Goal: Entertainment & Leisure: Browse casually

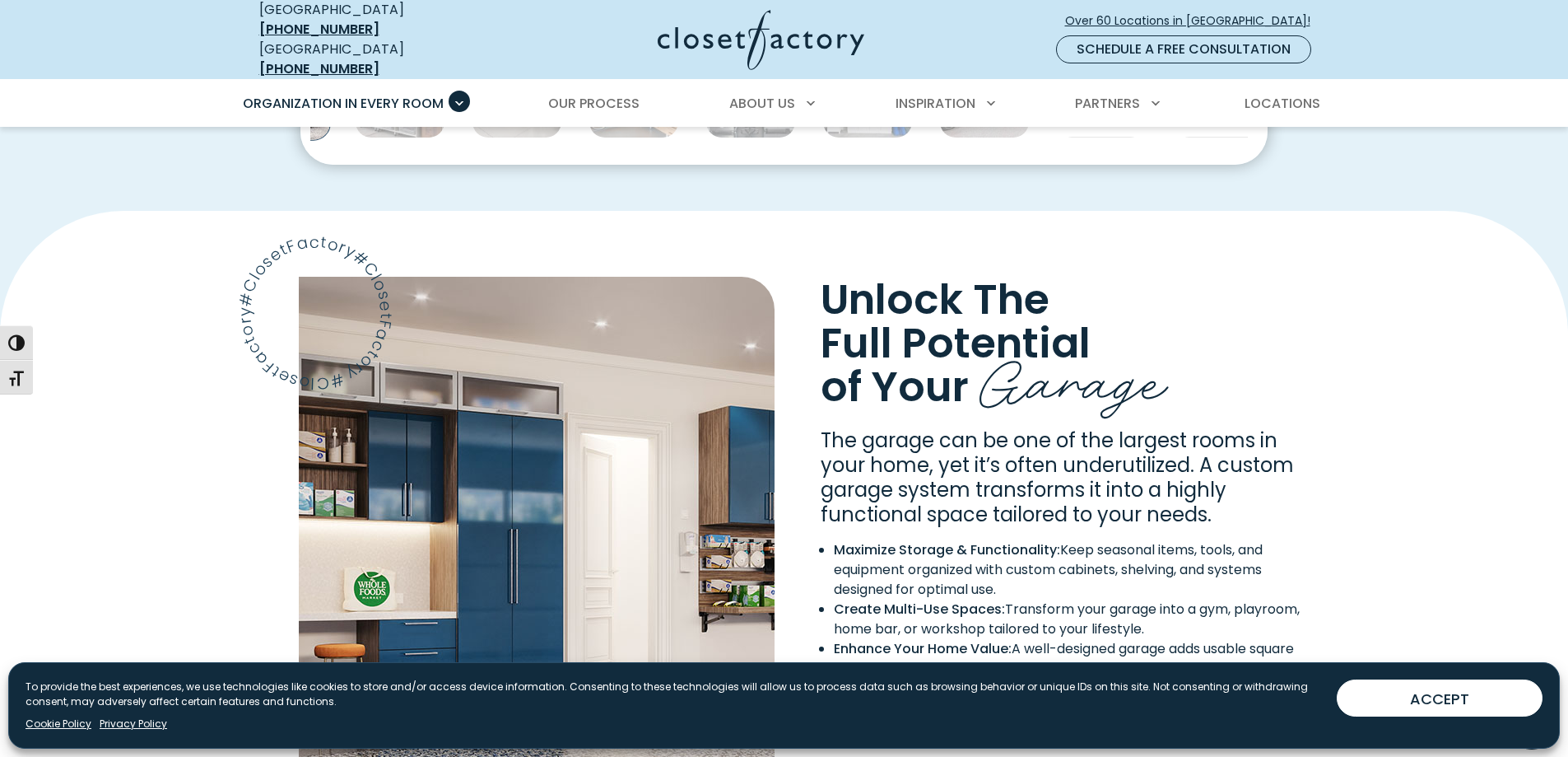
scroll to position [906, 0]
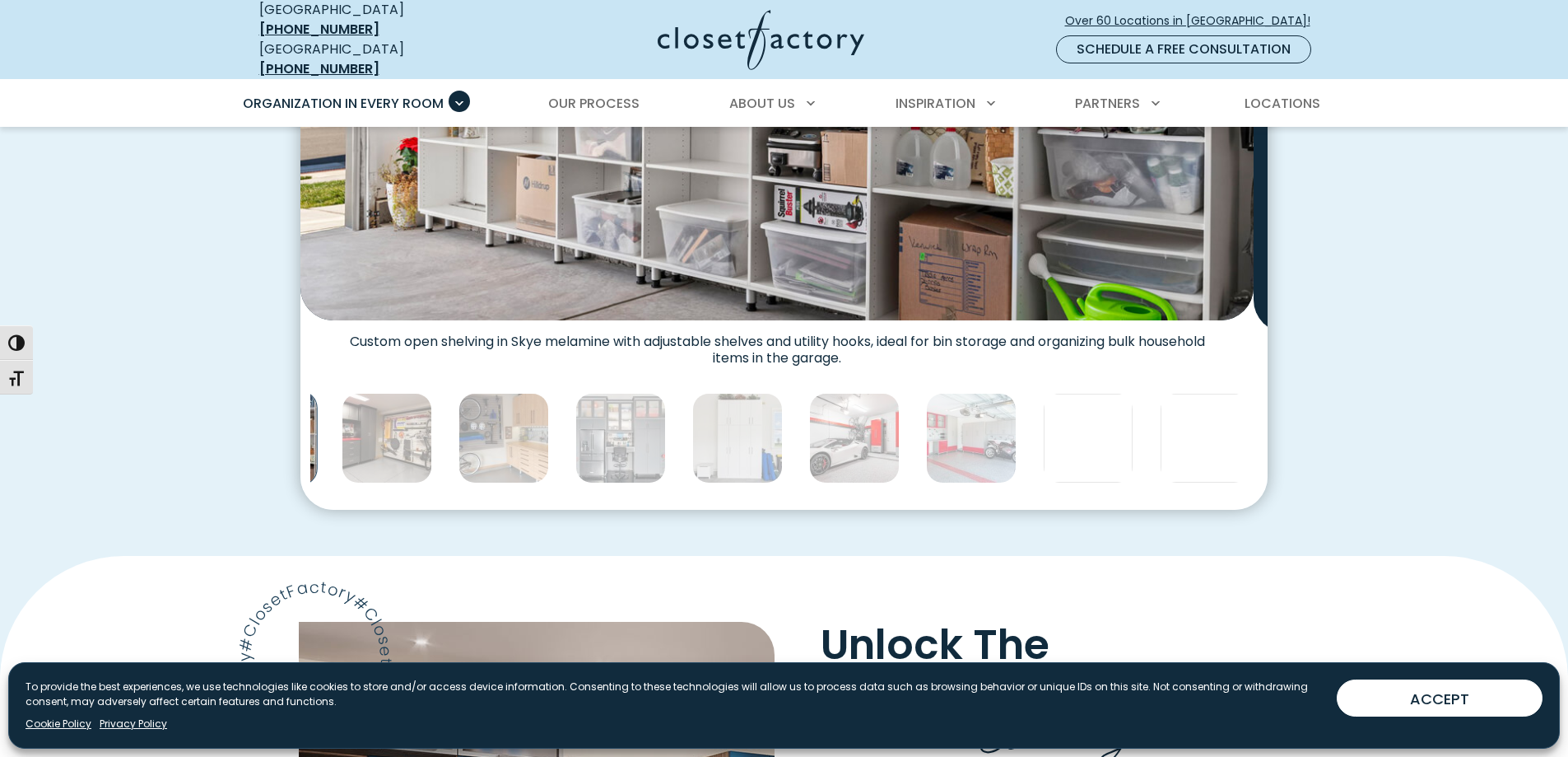
scroll to position [824, 0]
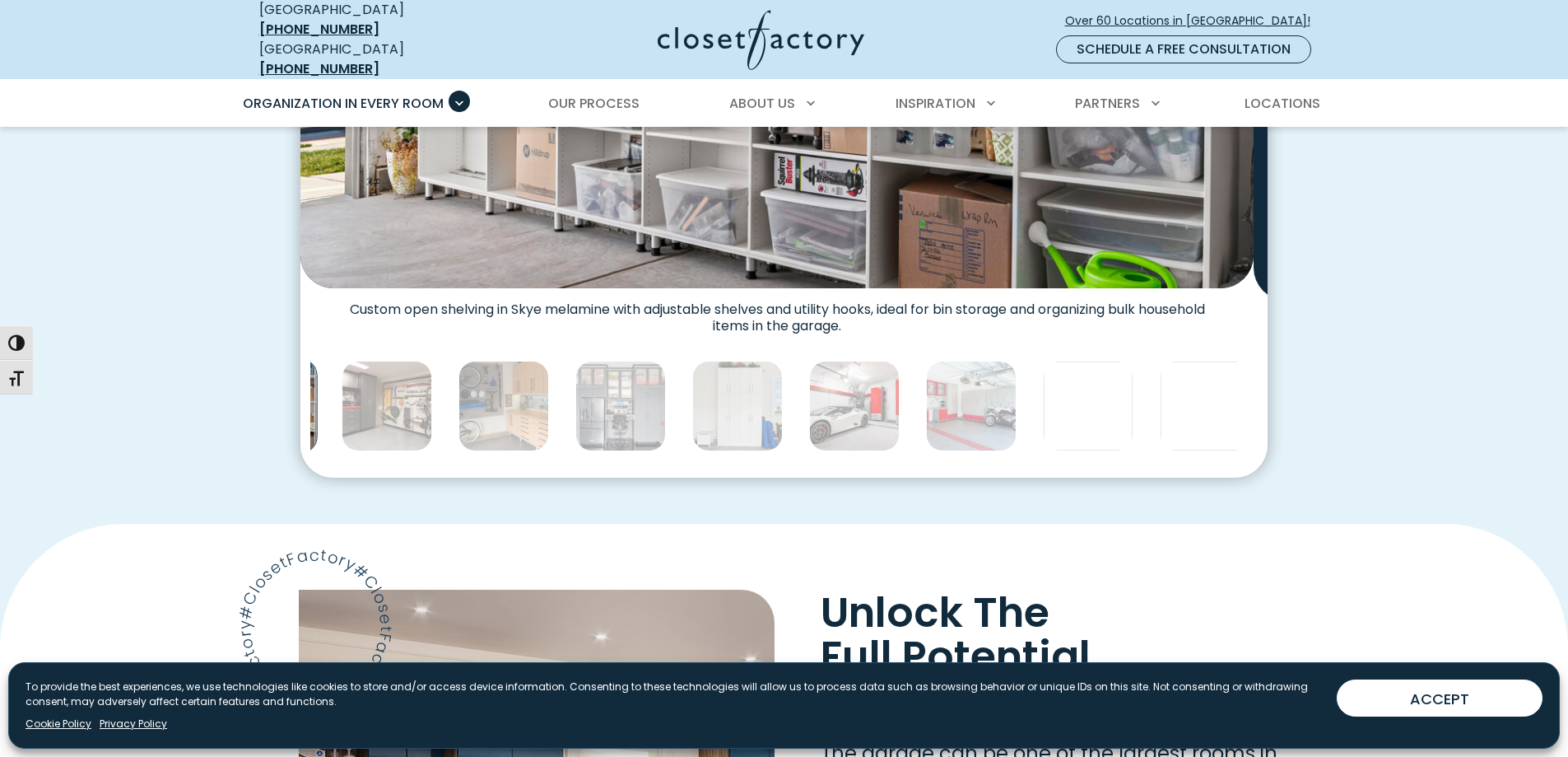
click at [1256, 92] on icon "Next slide" at bounding box center [1266, 62] width 57 height 57
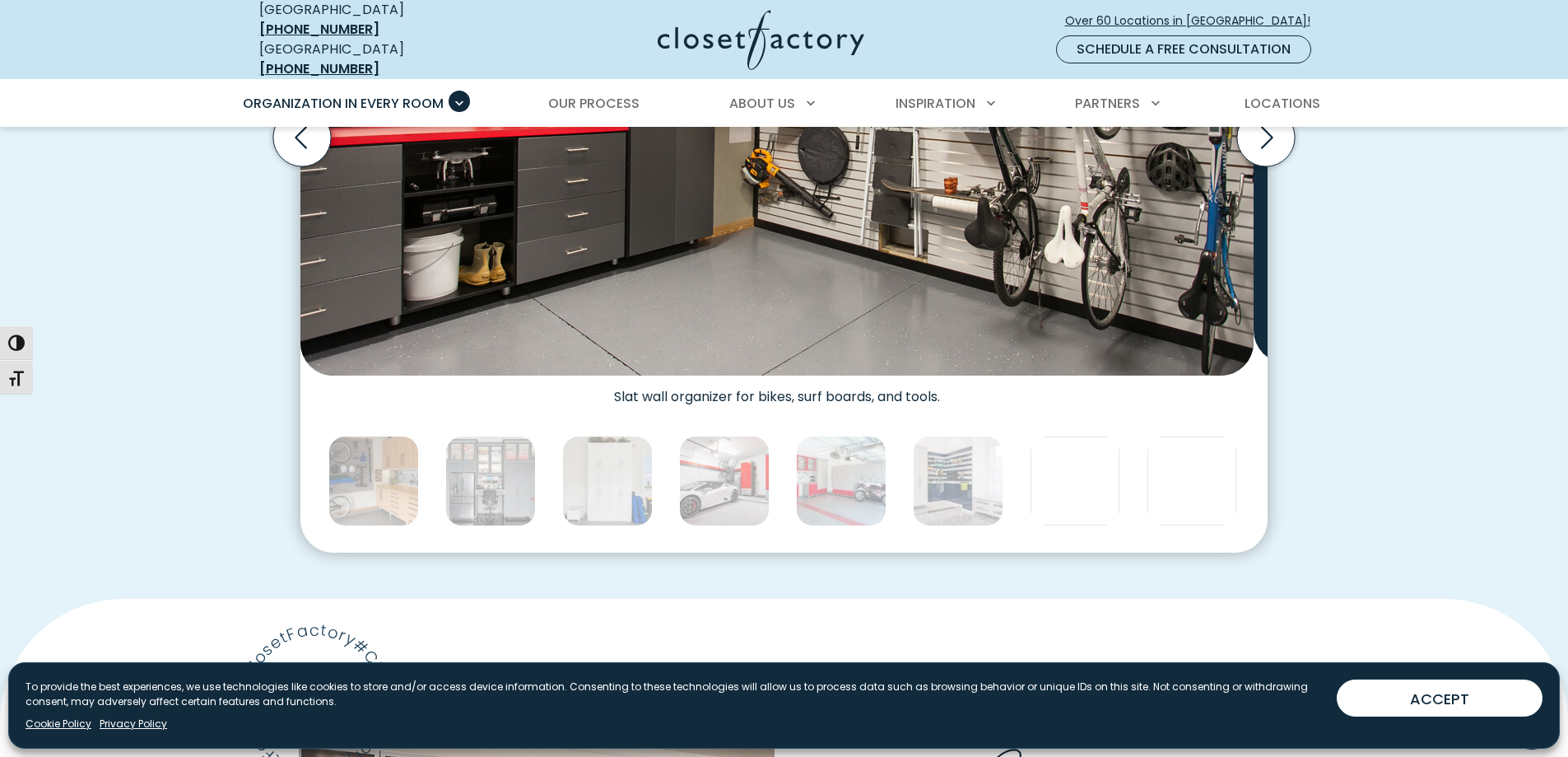
scroll to position [741, 0]
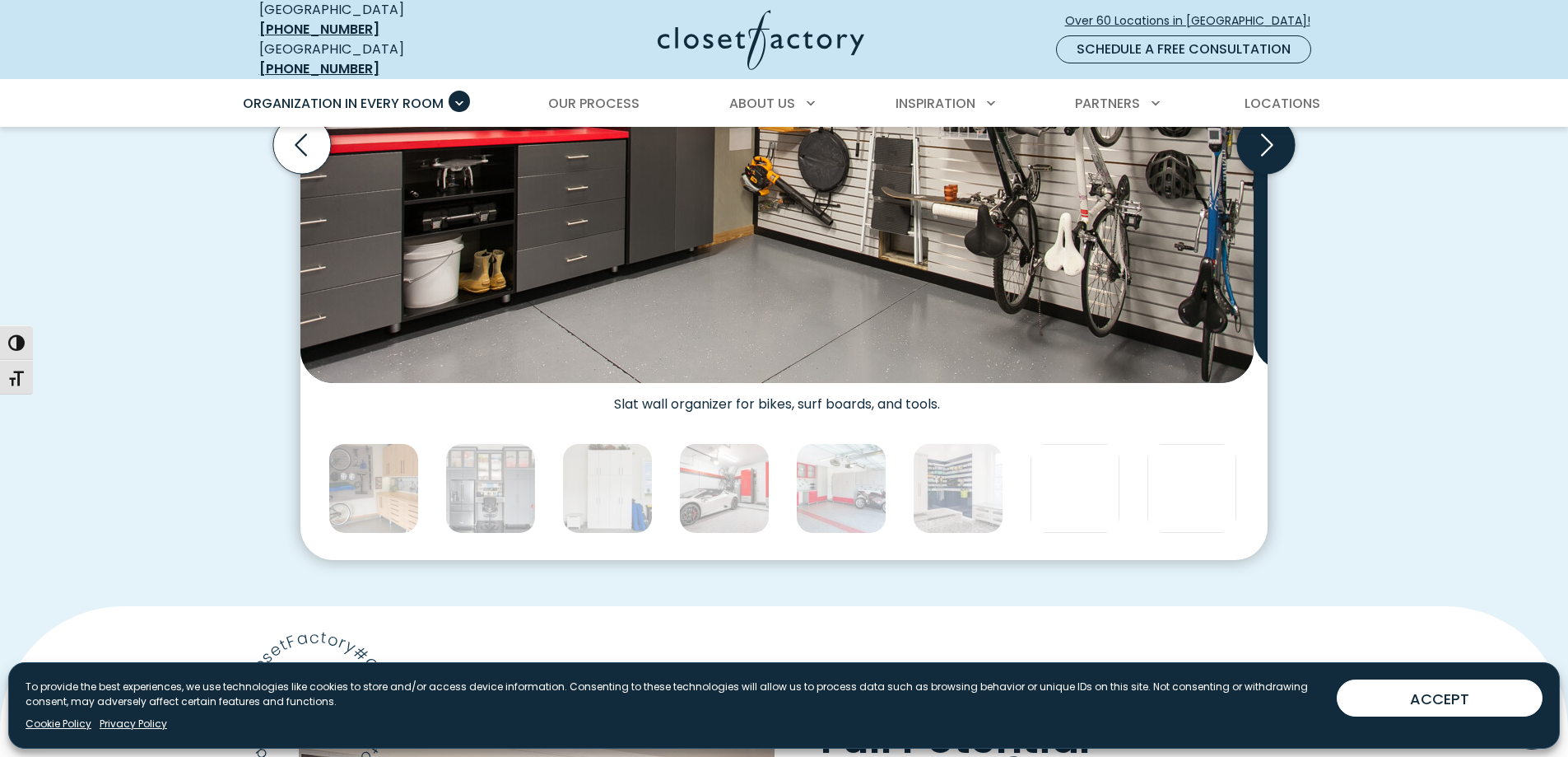
click at [1252, 174] on icon "Next slide" at bounding box center [1266, 144] width 57 height 57
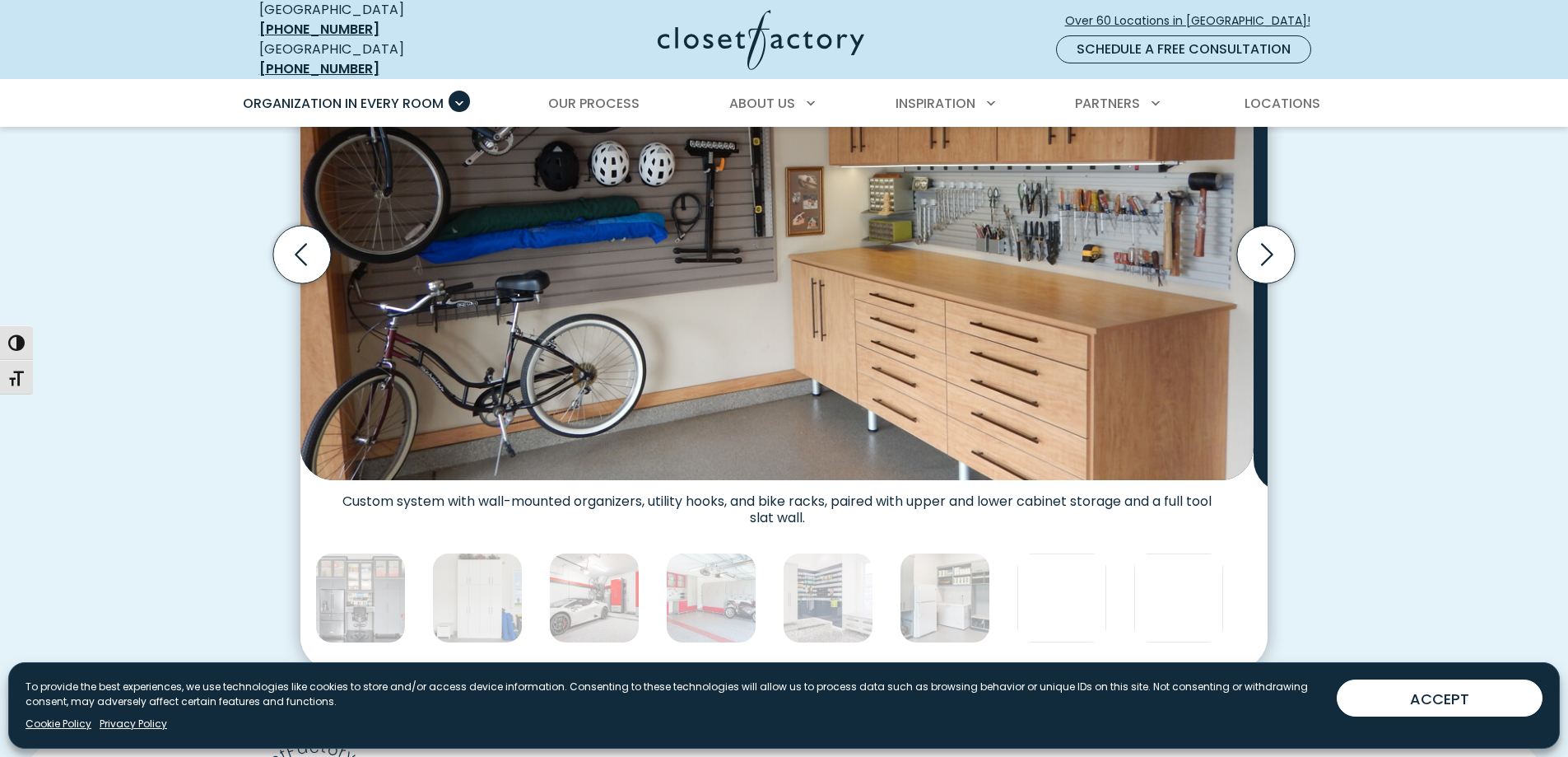
scroll to position [659, 0]
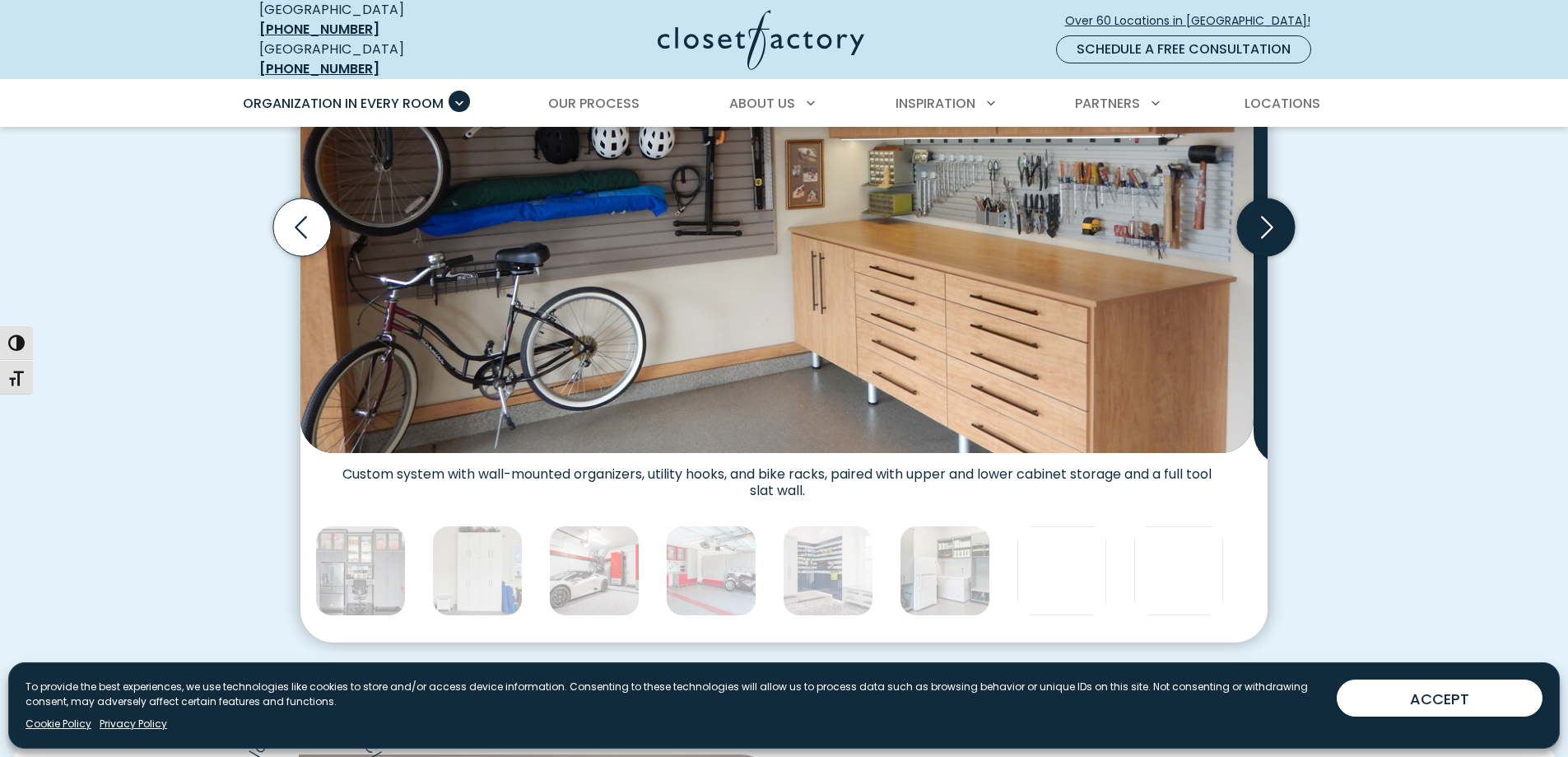
click at [1255, 256] on icon "Next slide" at bounding box center [1266, 227] width 57 height 57
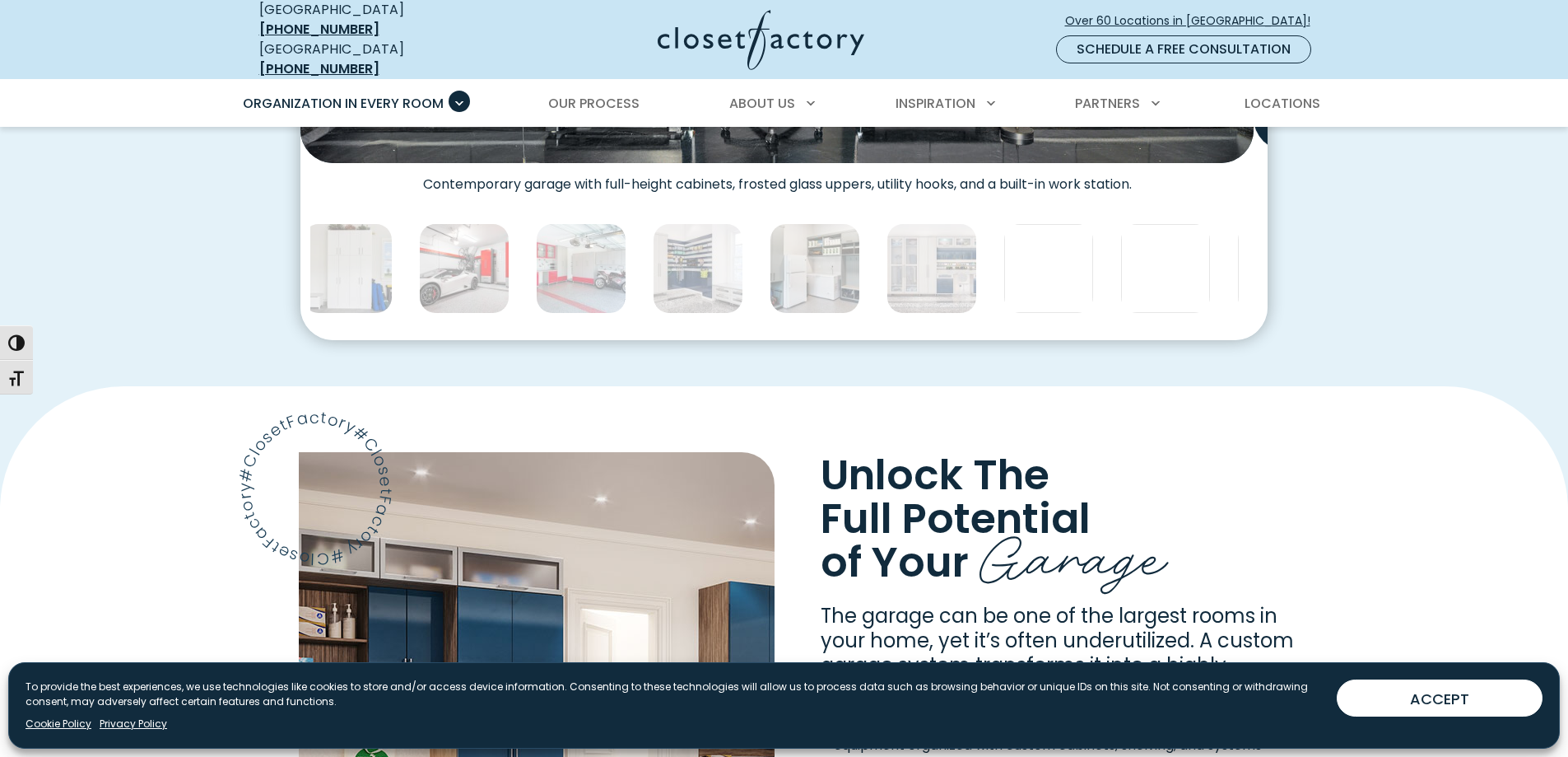
scroll to position [988, 0]
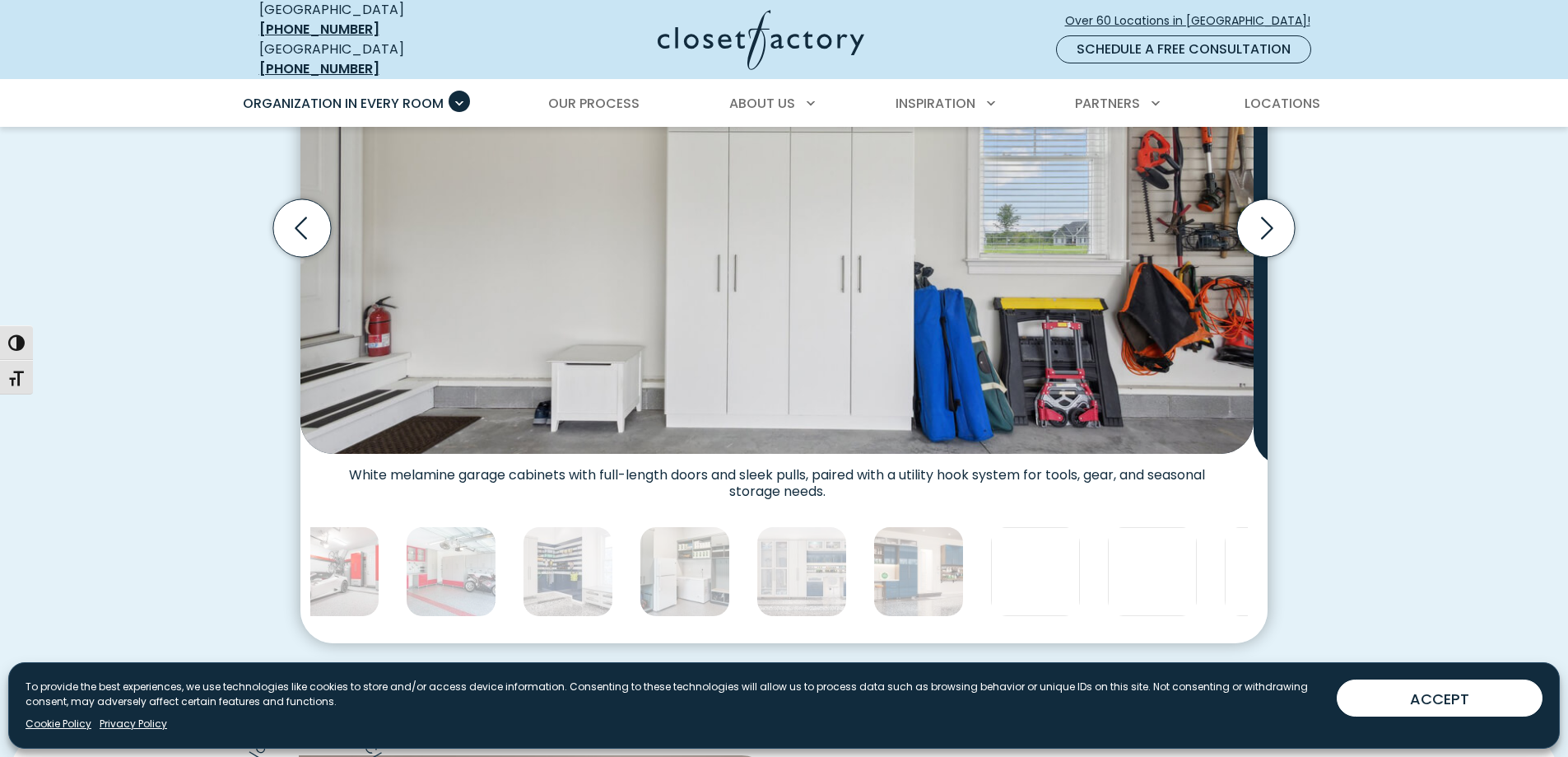
scroll to position [659, 0]
click at [1253, 256] on icon "Next slide" at bounding box center [1266, 227] width 57 height 57
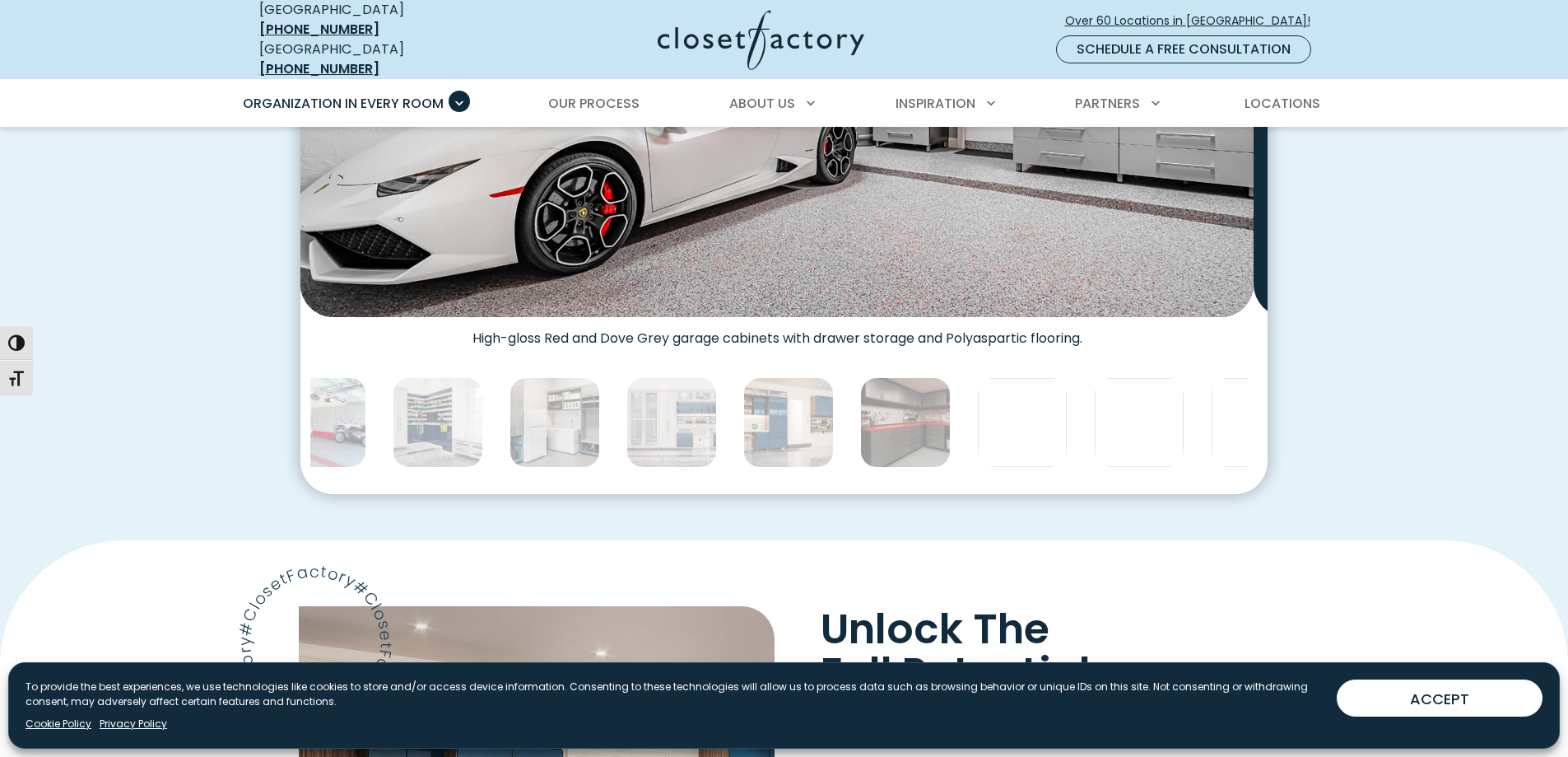
scroll to position [824, 0]
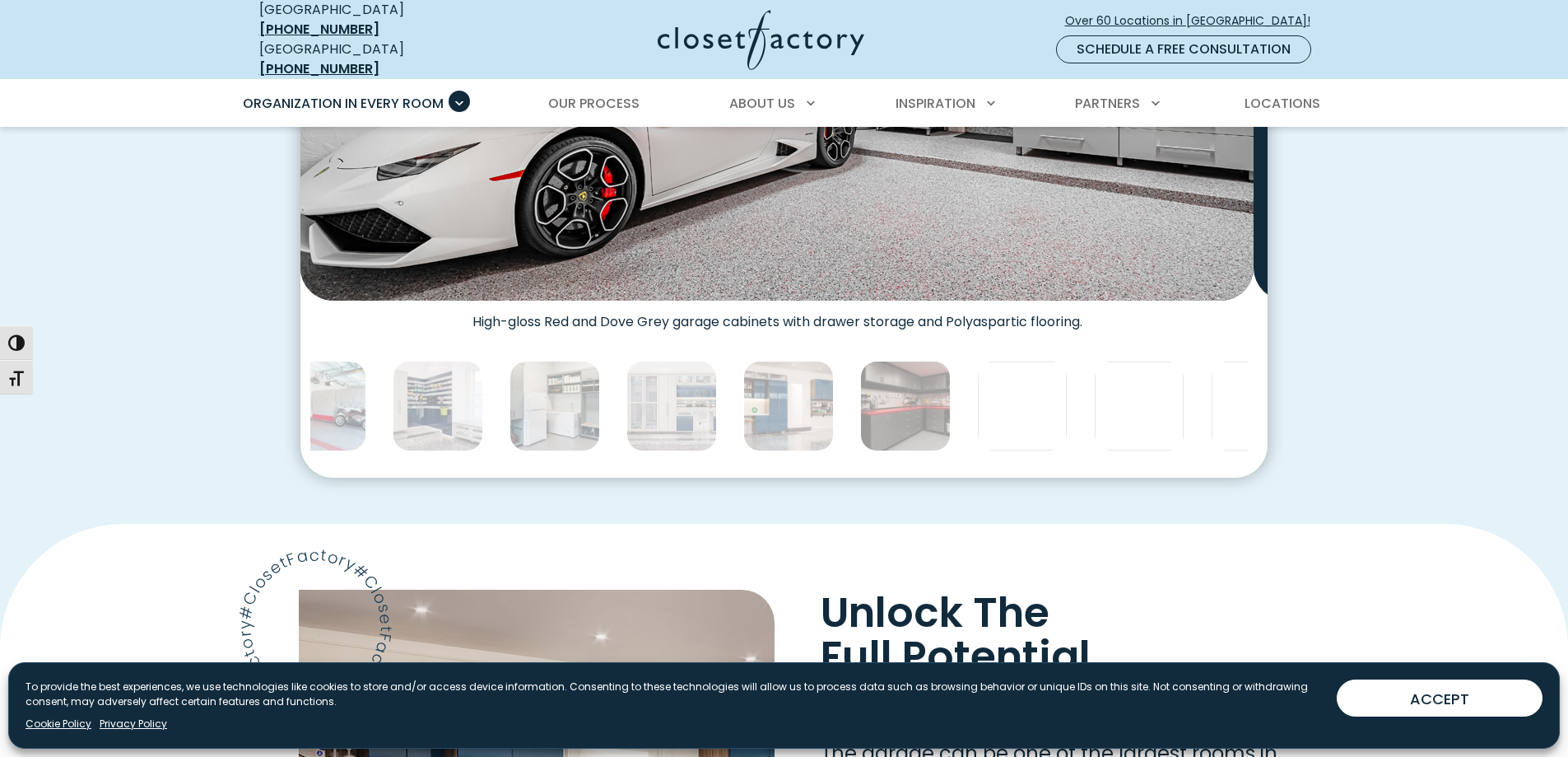
click at [1256, 92] on icon "Next slide" at bounding box center [1266, 62] width 57 height 57
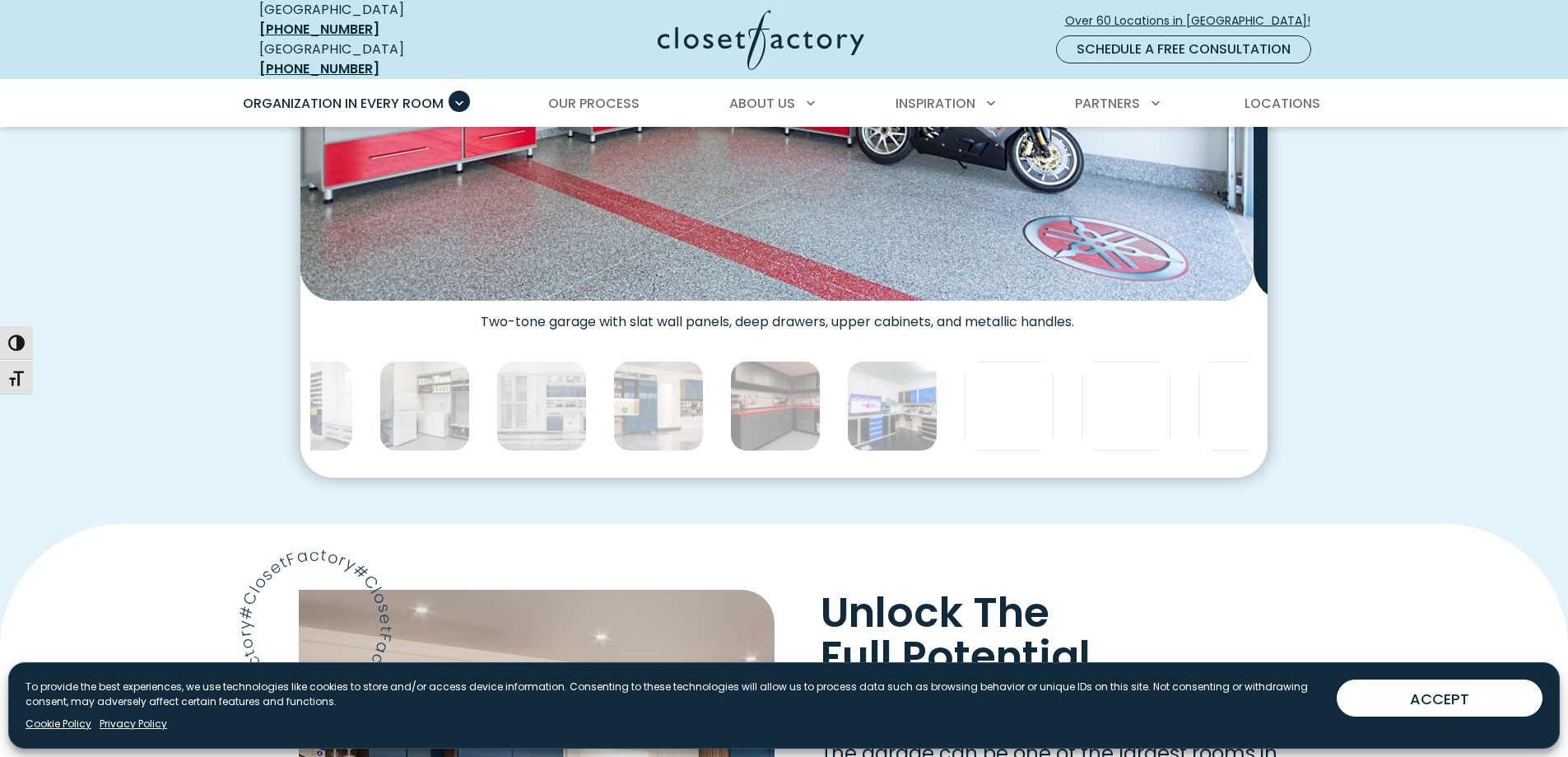
click at [1256, 92] on icon "Next slide" at bounding box center [1266, 62] width 57 height 57
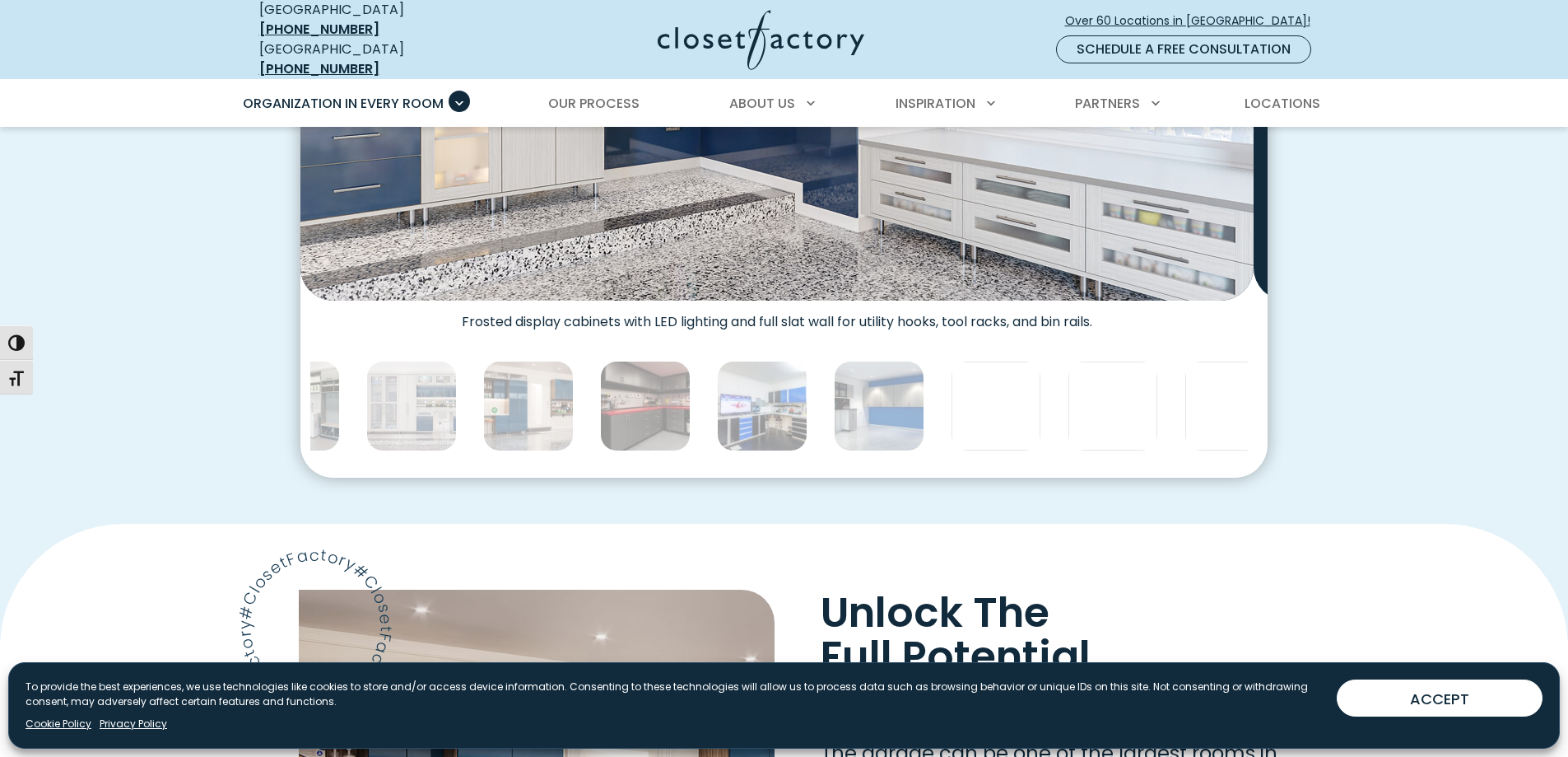
click at [1256, 92] on icon "Next slide" at bounding box center [1266, 62] width 57 height 57
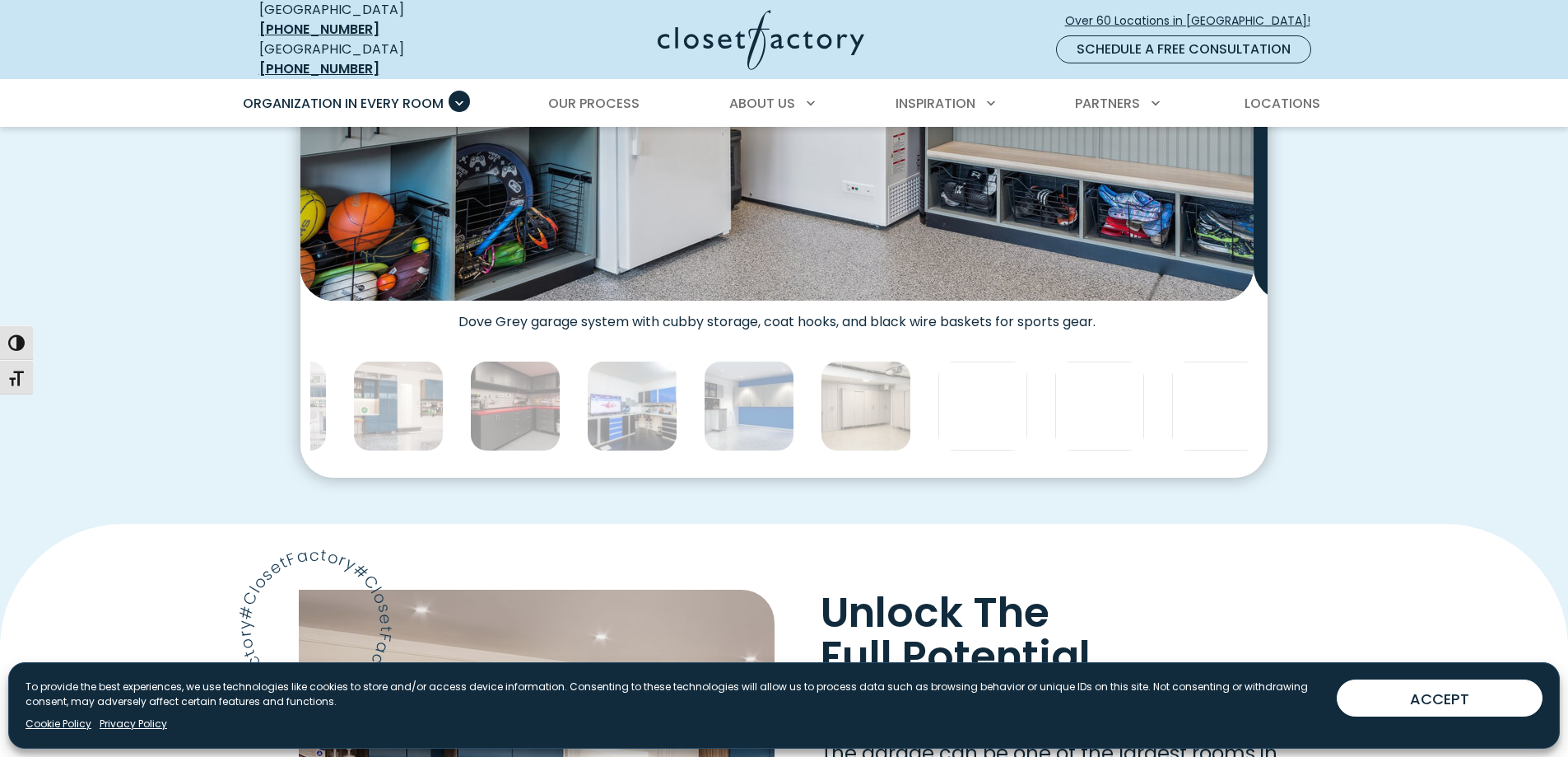
click at [1256, 92] on icon "Next slide" at bounding box center [1266, 62] width 57 height 57
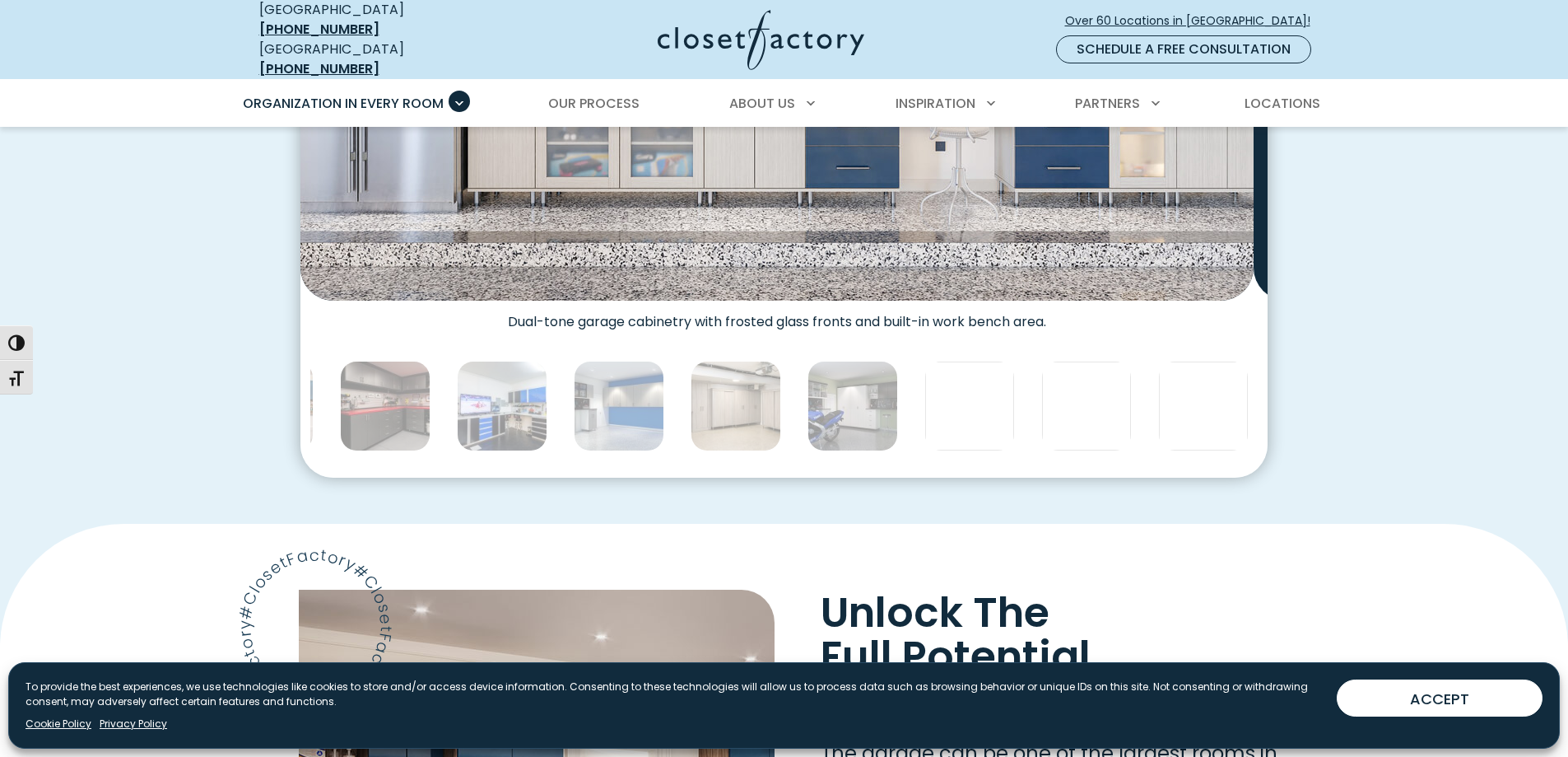
click at [1256, 92] on icon "Next slide" at bounding box center [1266, 62] width 57 height 57
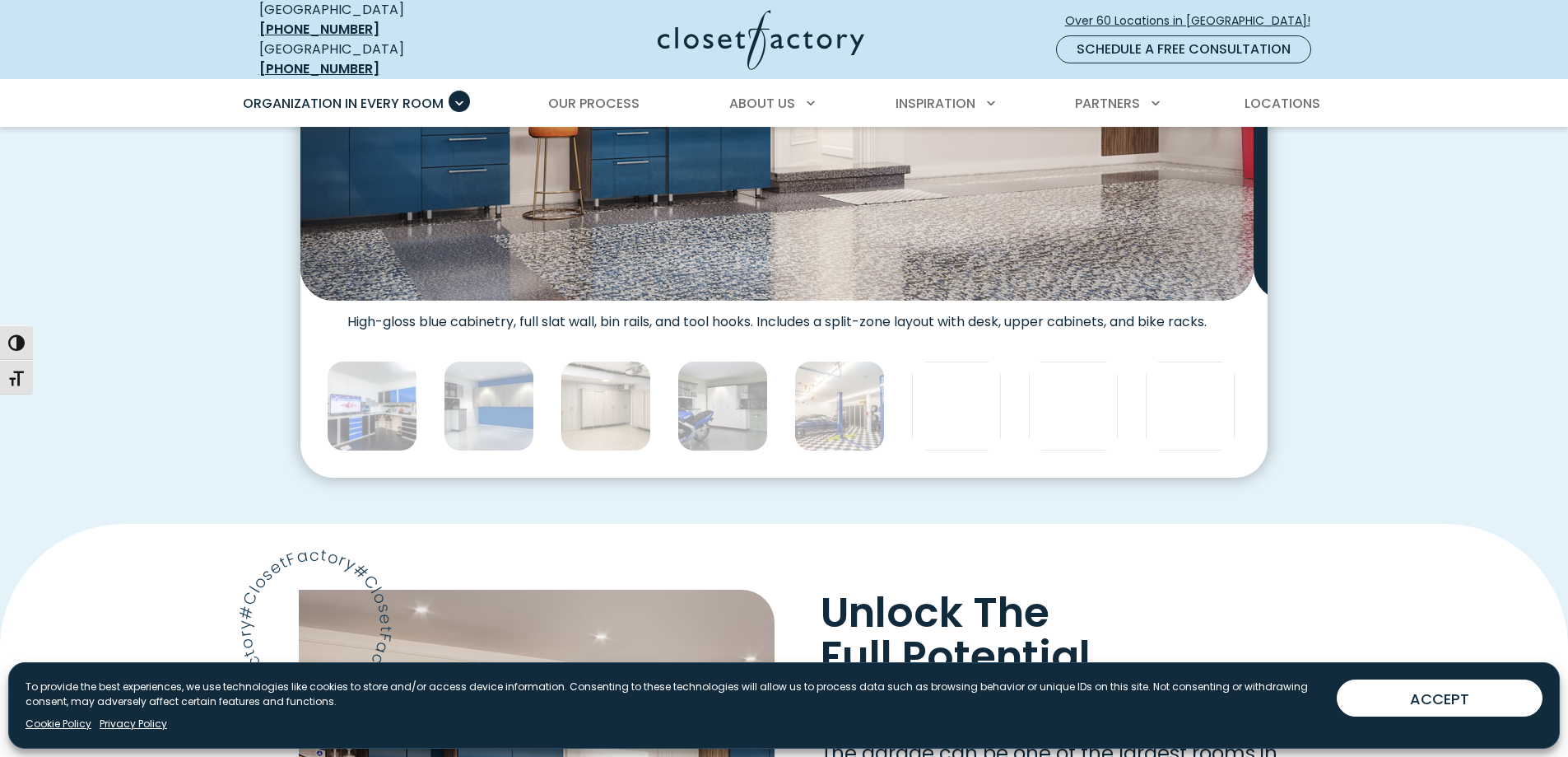
click at [1256, 92] on icon "Next slide" at bounding box center [1266, 62] width 57 height 57
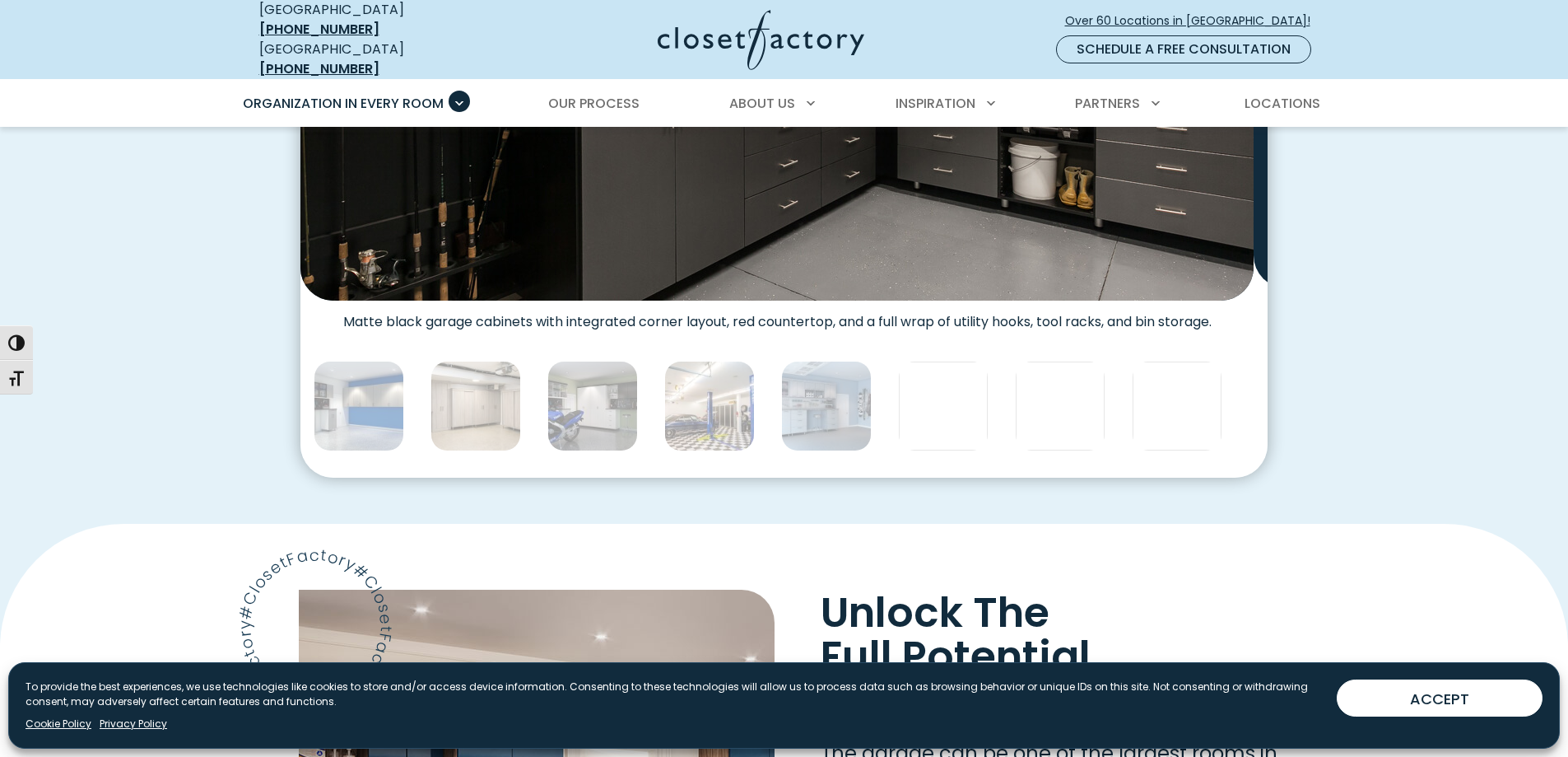
click at [1256, 92] on icon "Next slide" at bounding box center [1266, 62] width 57 height 57
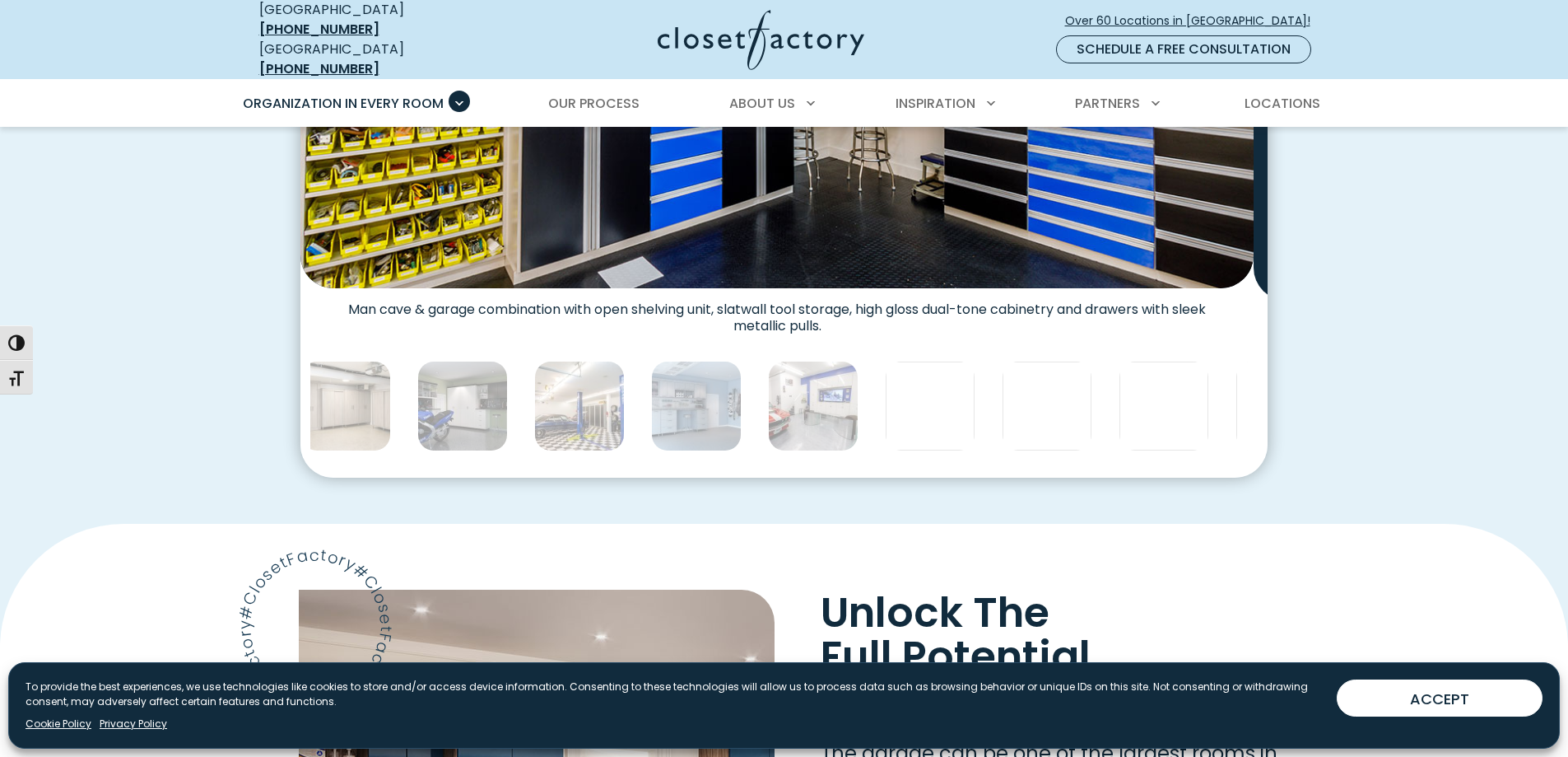
click at [1256, 92] on icon "Next slide" at bounding box center [1266, 62] width 57 height 57
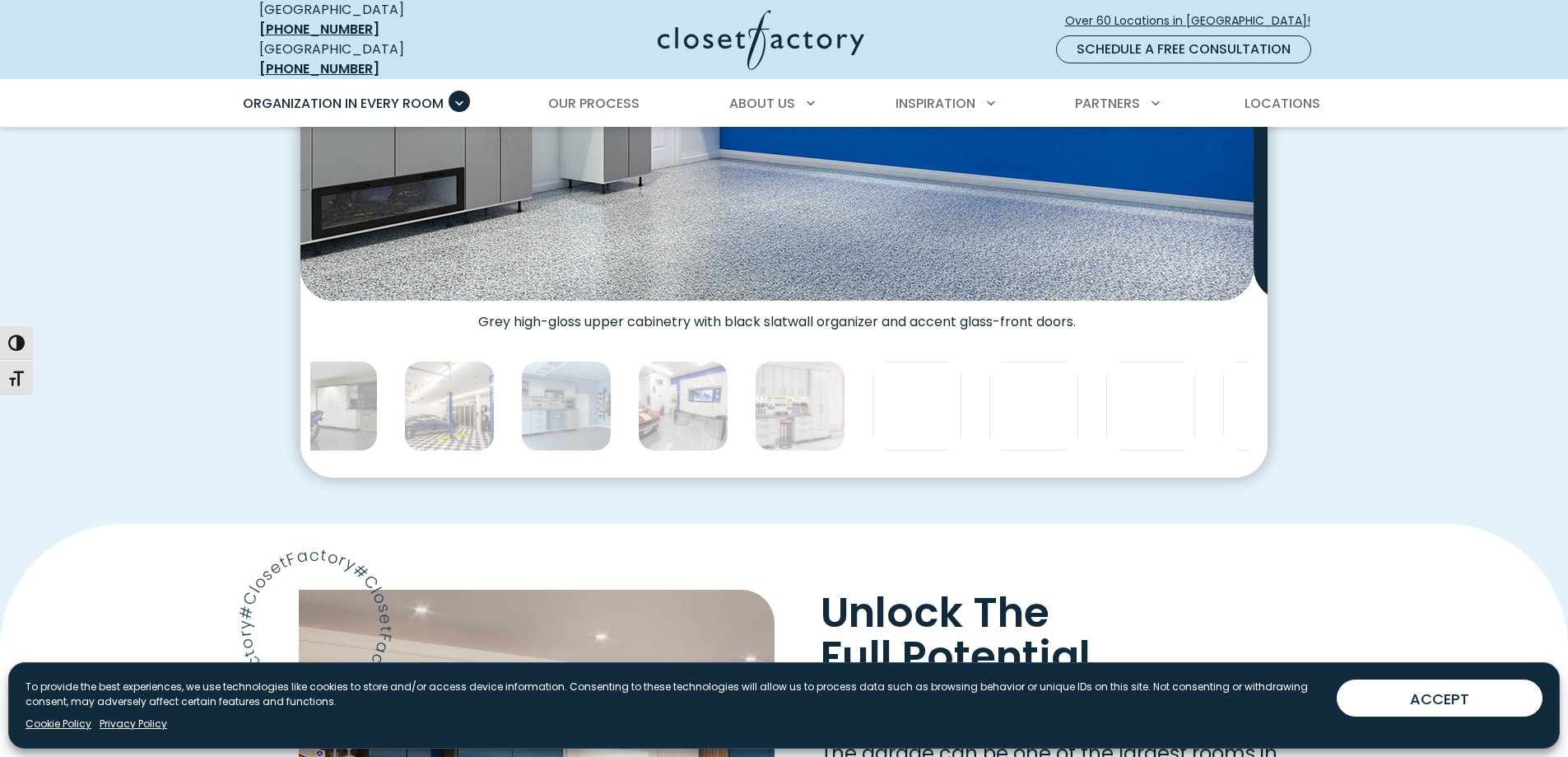
click at [1256, 92] on icon "Next slide" at bounding box center [1266, 62] width 57 height 57
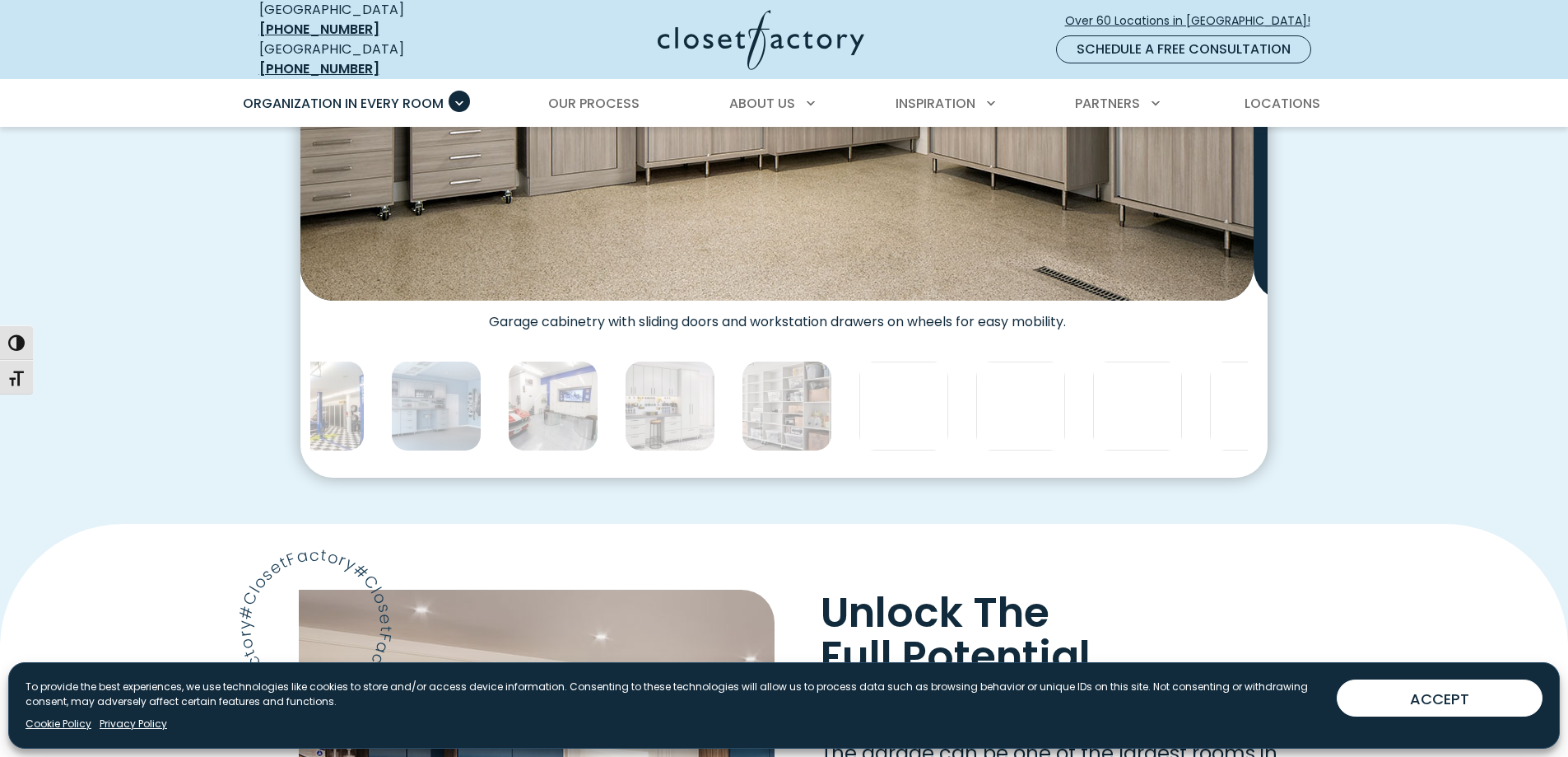
click at [1256, 92] on icon "Next slide" at bounding box center [1266, 62] width 57 height 57
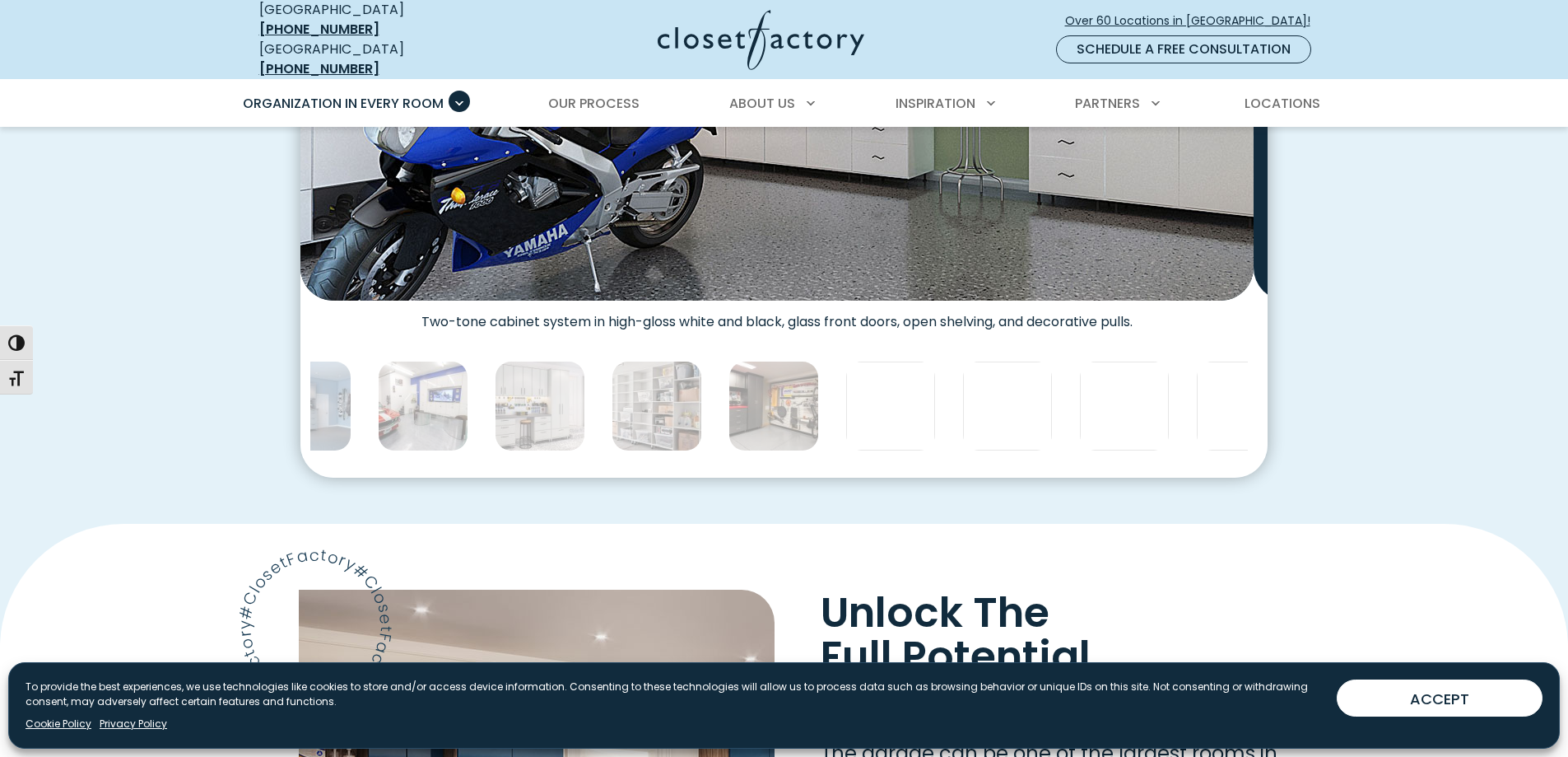
click at [1256, 92] on icon "Next slide" at bounding box center [1266, 62] width 57 height 57
